Goal: Information Seeking & Learning: Learn about a topic

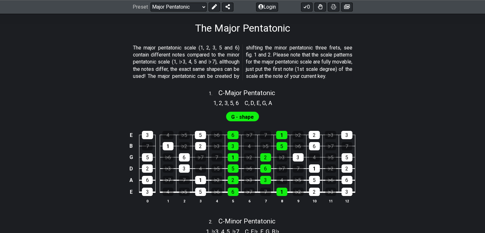
scroll to position [99, 0]
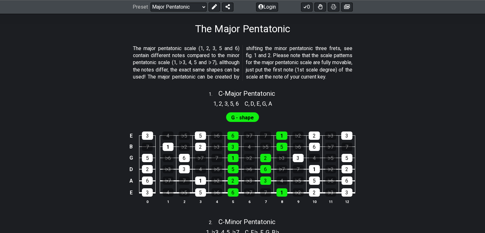
drag, startPoint x: 240, startPoint y: 126, endPoint x: 234, endPoint y: 123, distance: 6.0
click at [240, 122] on span "G - shape" at bounding box center [242, 117] width 23 height 9
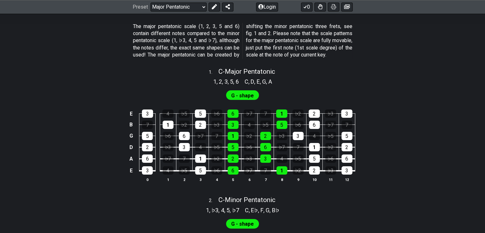
scroll to position [227, 0]
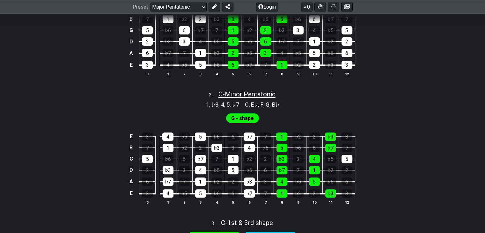
click at [233, 98] on span "C - Minor Pentatonic" at bounding box center [246, 94] width 57 height 8
select select "C"
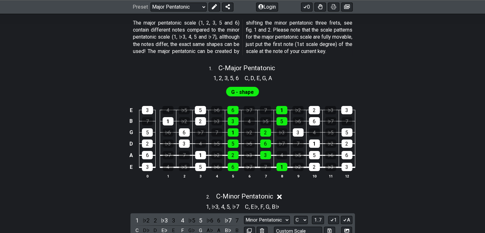
scroll to position [67, 0]
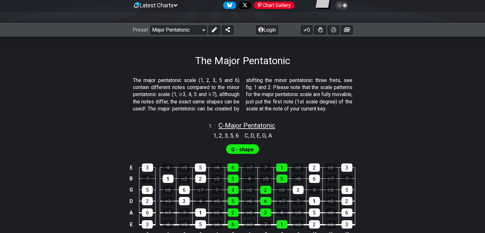
click at [234, 129] on span "C - Major Pentatonic" at bounding box center [246, 125] width 57 height 8
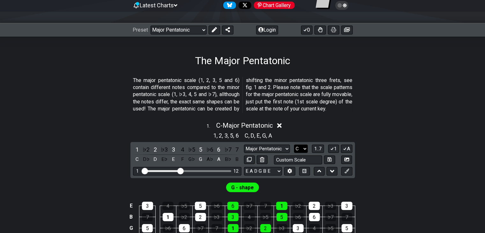
click at [301, 153] on select "A♭ A A♯ B♭ B C C♯ D♭ D D♯ E♭ E F F♯ G♭ G G♯" at bounding box center [301, 148] width 14 height 9
select select "A"
click at [294, 151] on select "A♭ A A♯ B♭ B C C♯ D♭ D D♯ E♭ E F F♯ G♭ G G♯" at bounding box center [301, 148] width 14 height 9
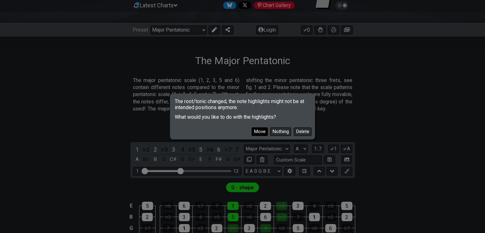
click at [263, 133] on button "Move" at bounding box center [259, 131] width 16 height 9
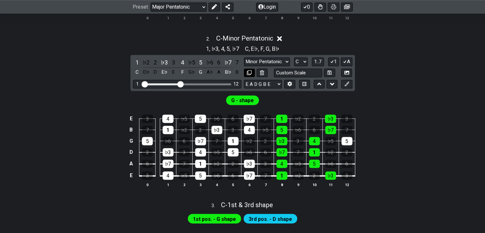
scroll to position [290, 0]
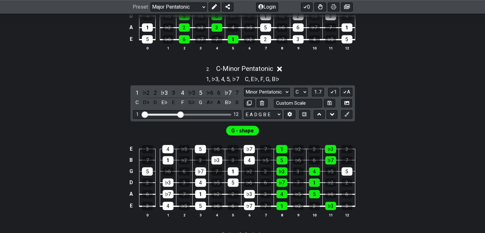
click at [242, 144] on td "♭7" at bounding box center [249, 143] width 16 height 11
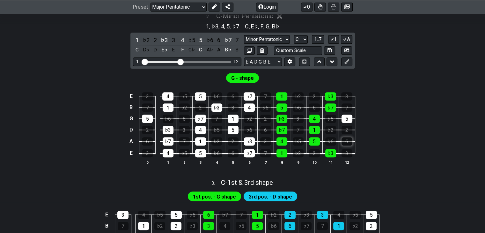
scroll to position [354, 0]
